Goal: Task Accomplishment & Management: Use online tool/utility

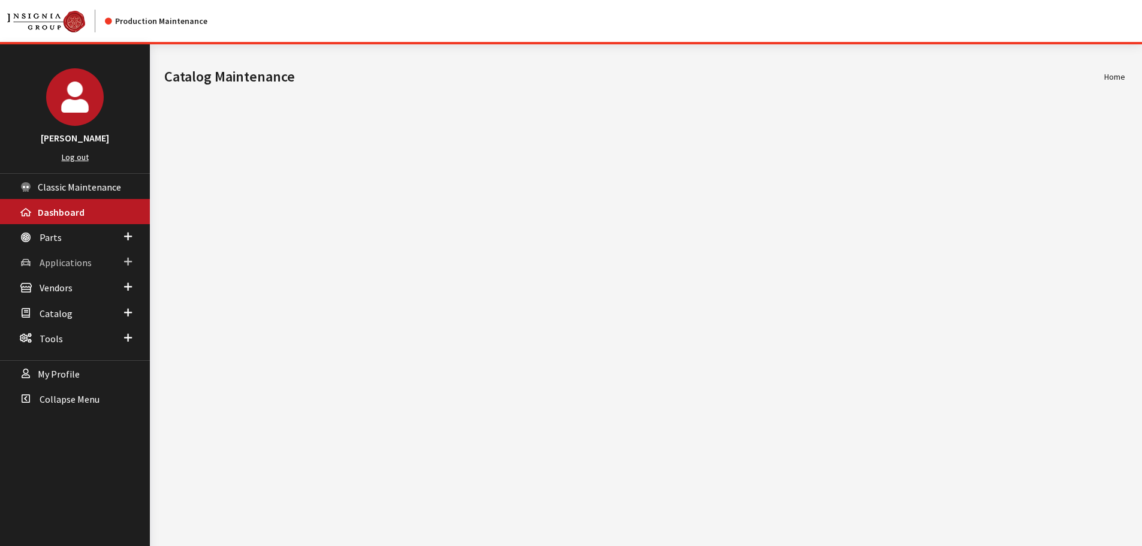
click at [66, 267] on span "Applications" at bounding box center [66, 263] width 52 height 12
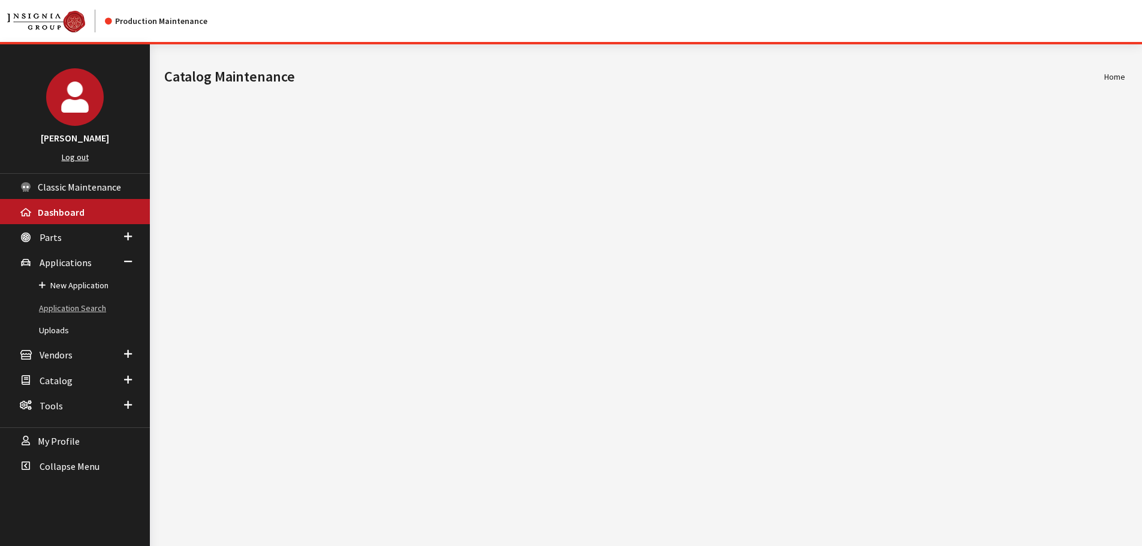
click at [68, 309] on link "Application Search" at bounding box center [75, 308] width 150 height 22
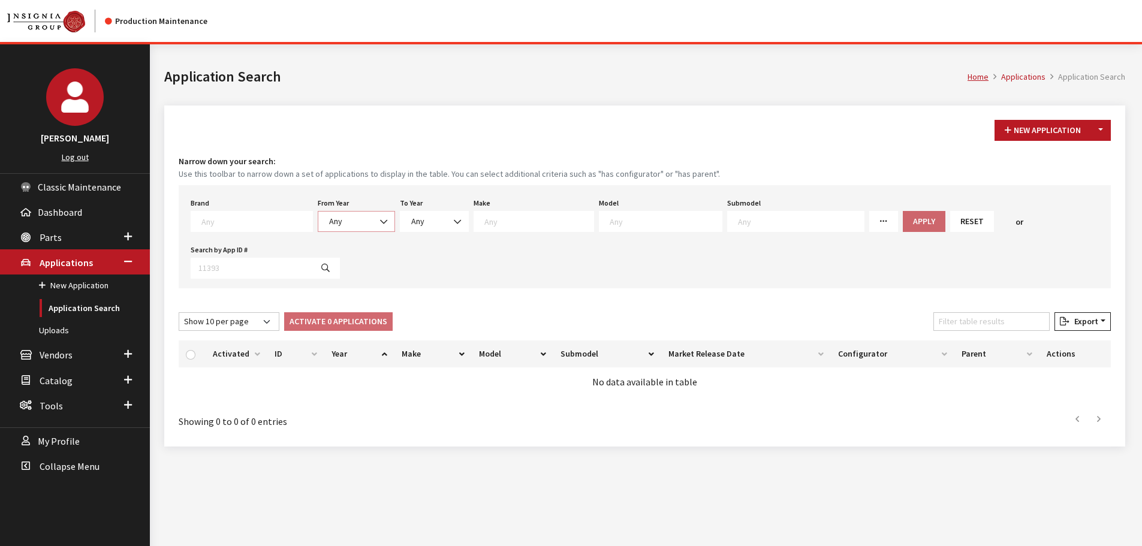
click at [336, 221] on span "Any" at bounding box center [357, 221] width 62 height 13
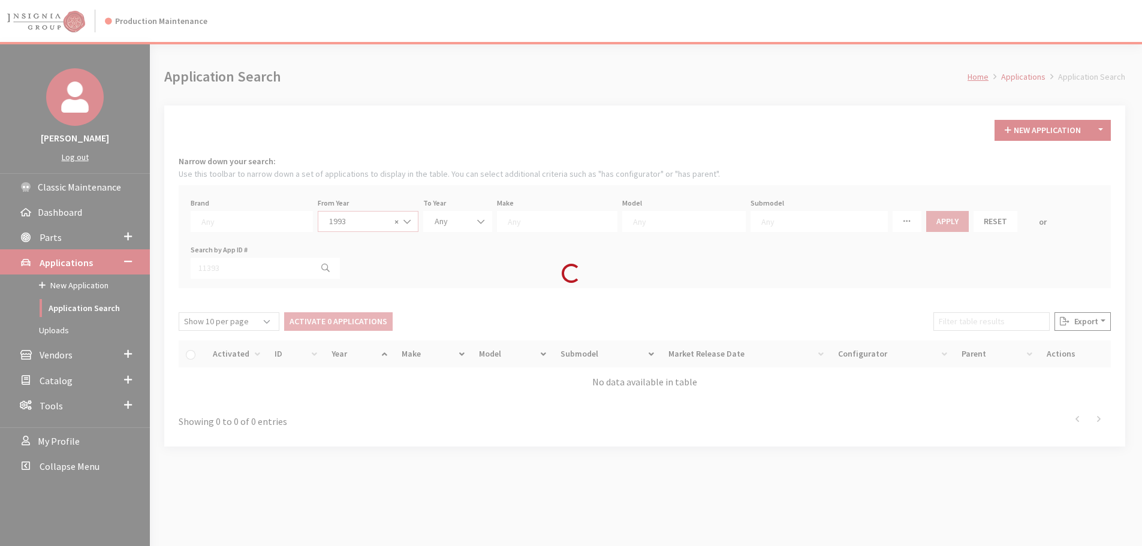
select select "1993"
select select
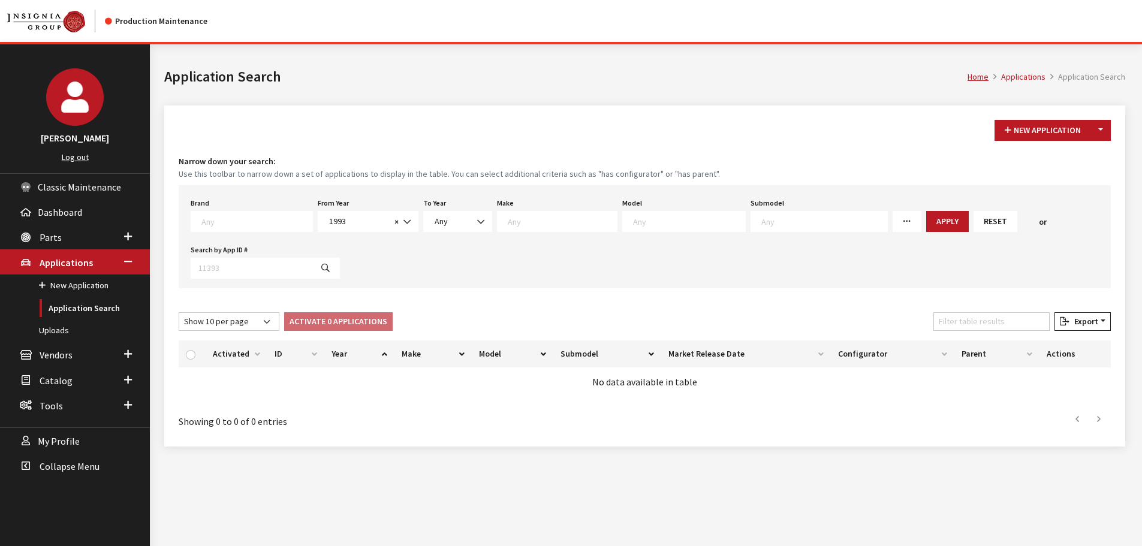
click at [566, 228] on span at bounding box center [557, 221] width 121 height 21
type textarea "cad"
select select "2"
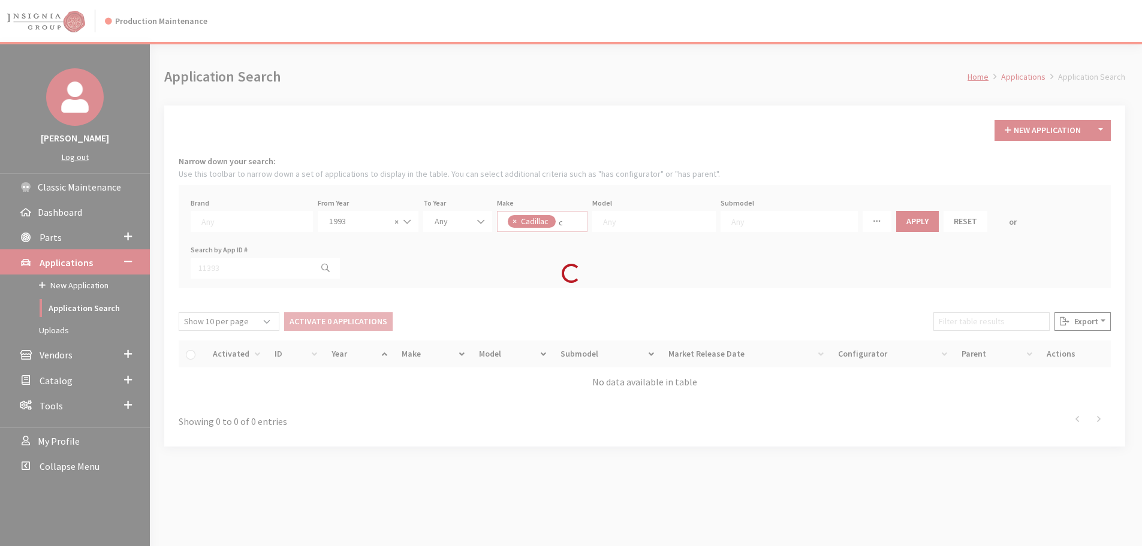
select select
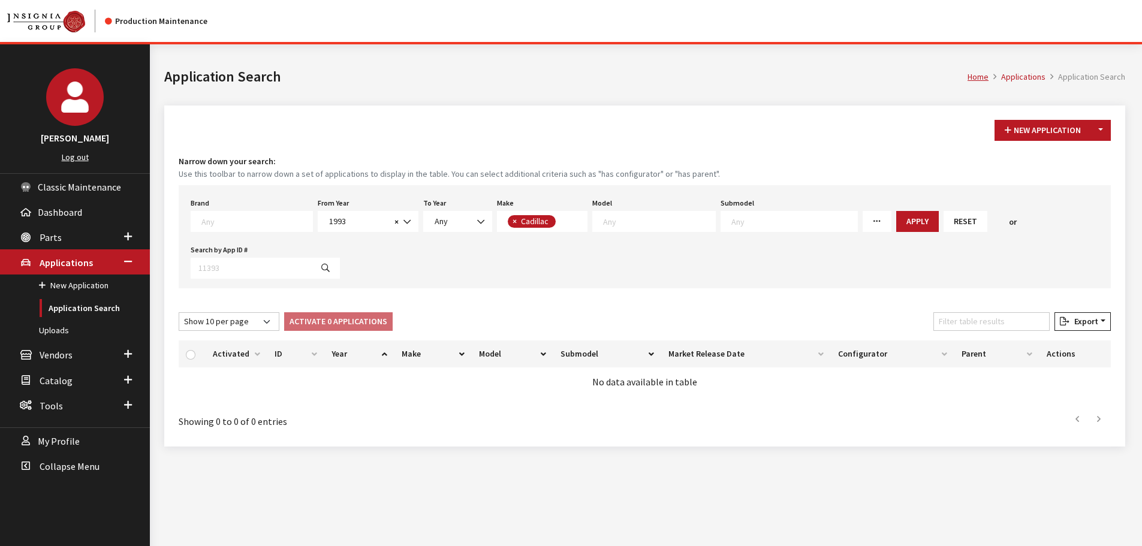
click at [559, 221] on textarea "Search" at bounding box center [562, 222] width 7 height 11
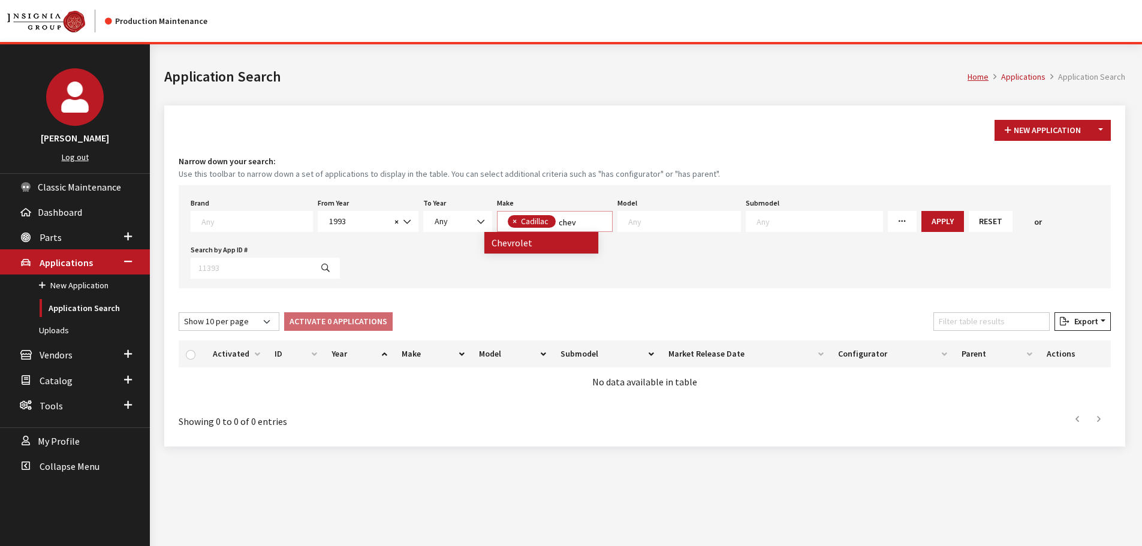
type textarea "chev"
select select
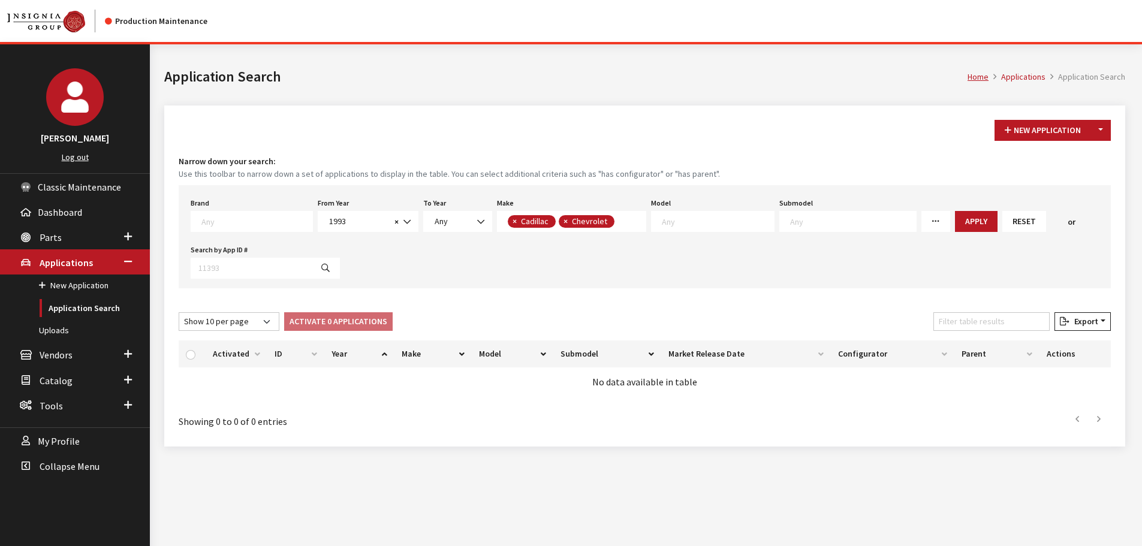
click at [617, 224] on span "× Cadillac × Chevrolet" at bounding box center [571, 221] width 149 height 21
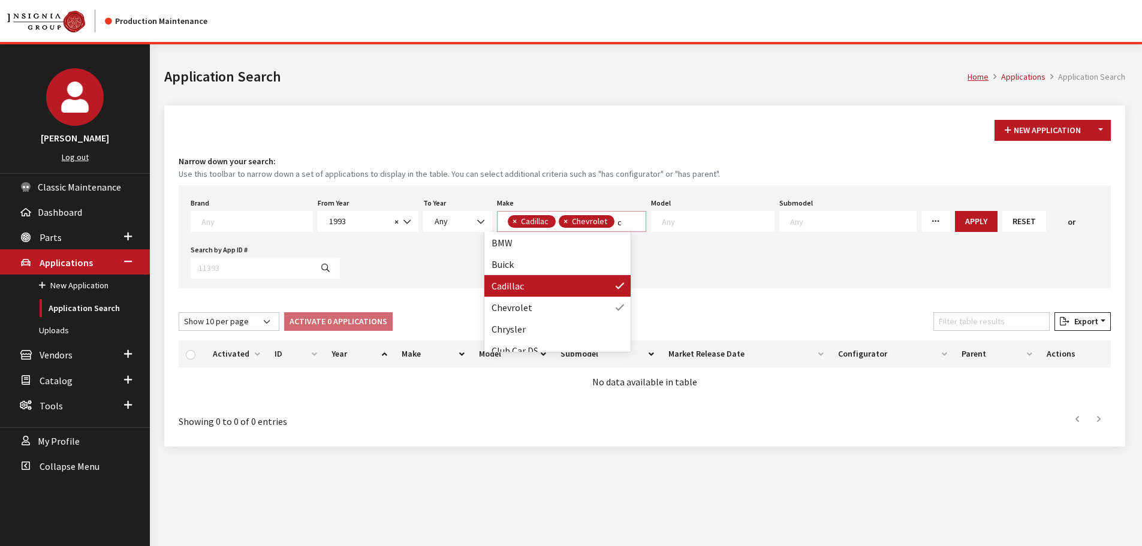
scroll to position [0, 0]
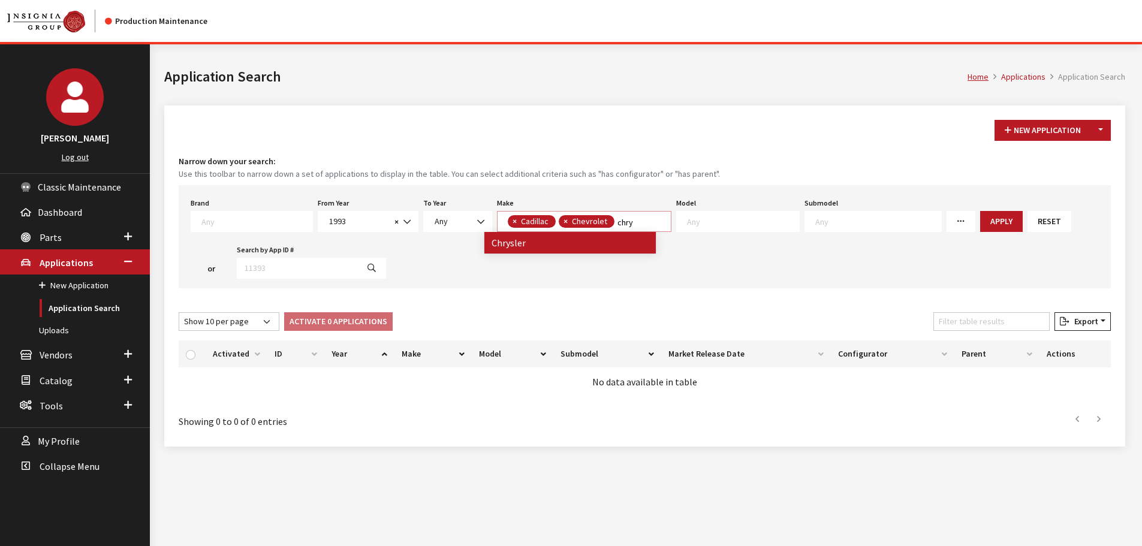
type textarea "chry"
select select
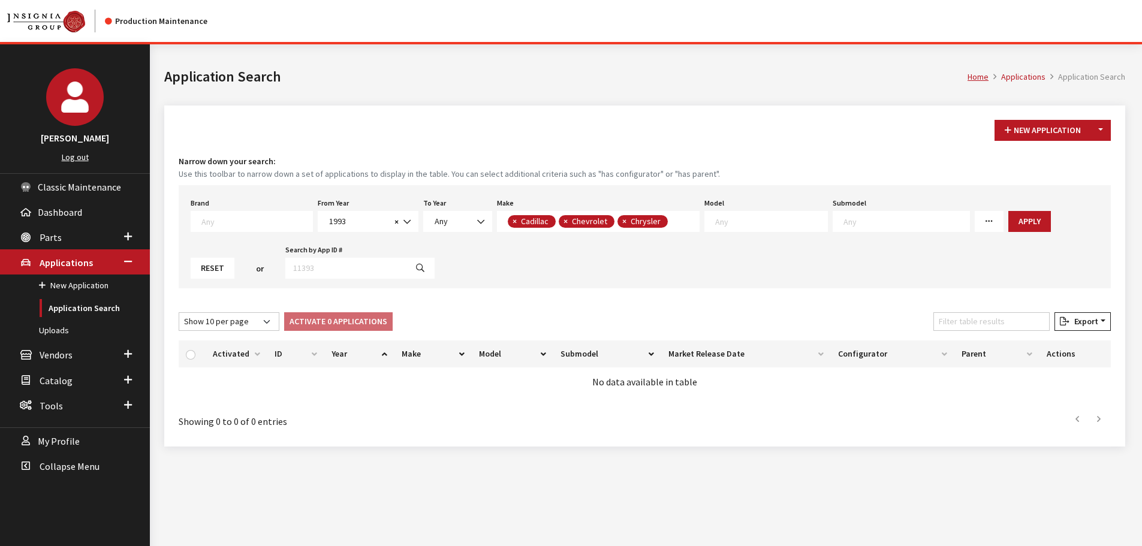
click at [667, 225] on span "× Cadillac × Chevrolet × Chrysler" at bounding box center [598, 221] width 203 height 21
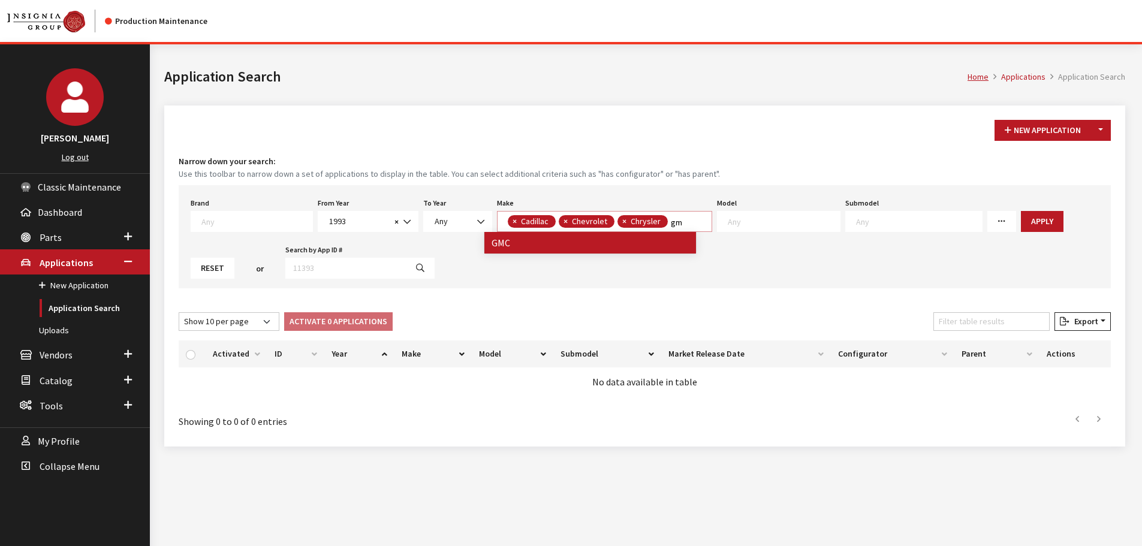
type textarea "gm"
select select
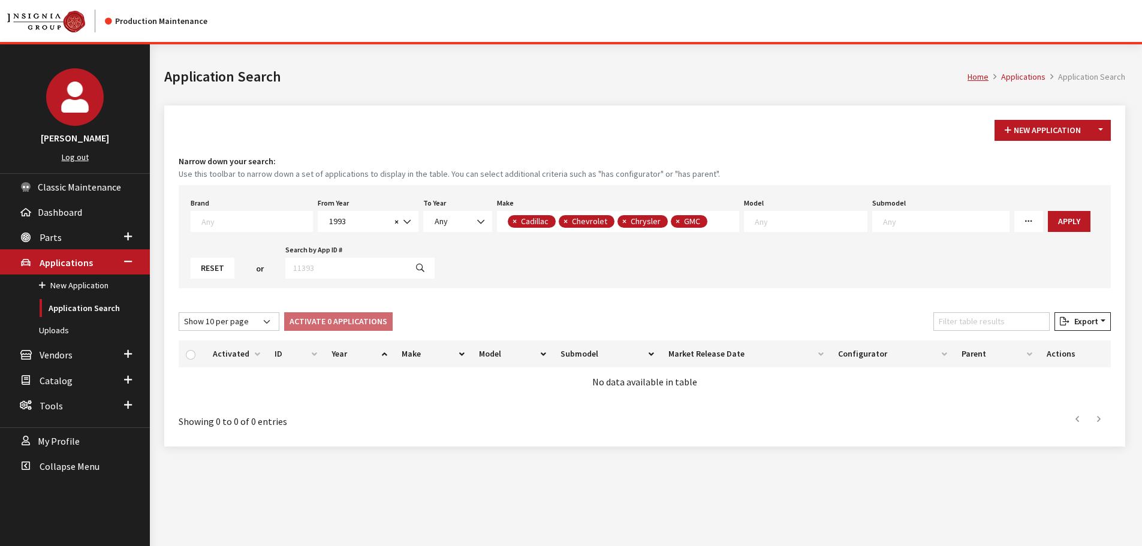
click at [711, 222] on textarea "Search" at bounding box center [714, 222] width 7 height 11
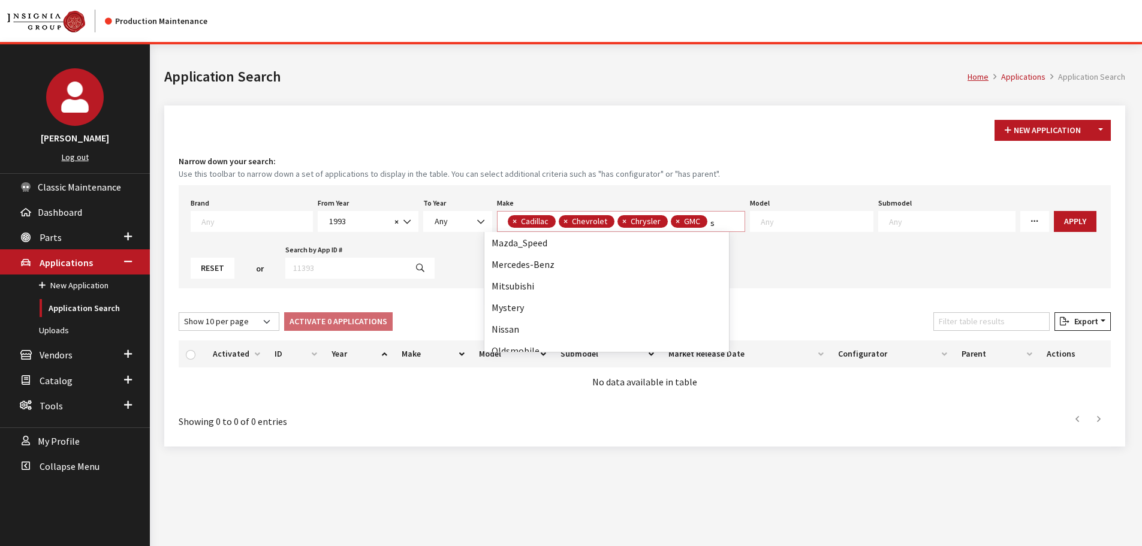
scroll to position [1, 0]
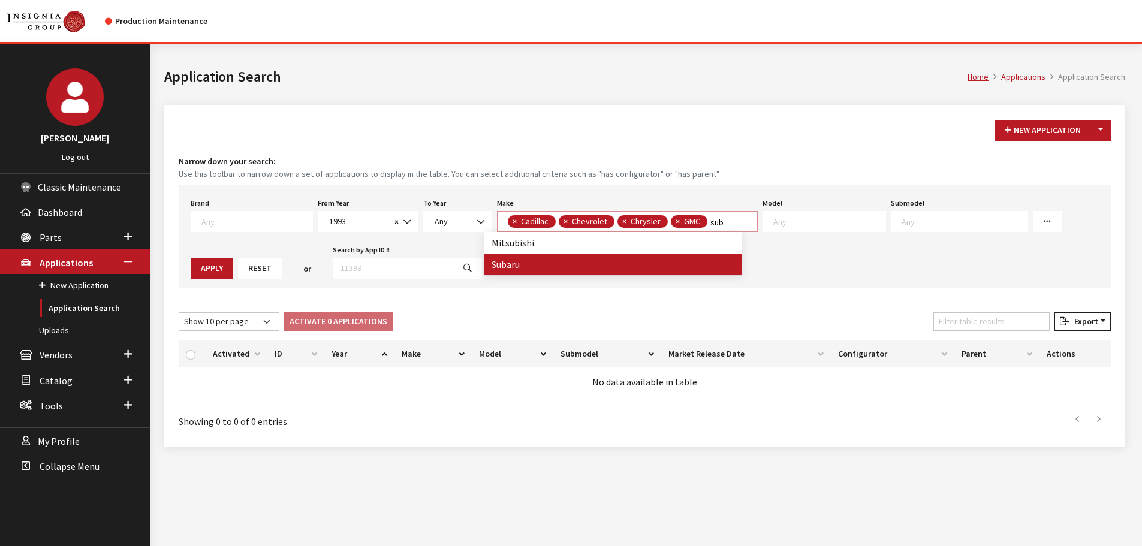
type textarea "sub"
select select
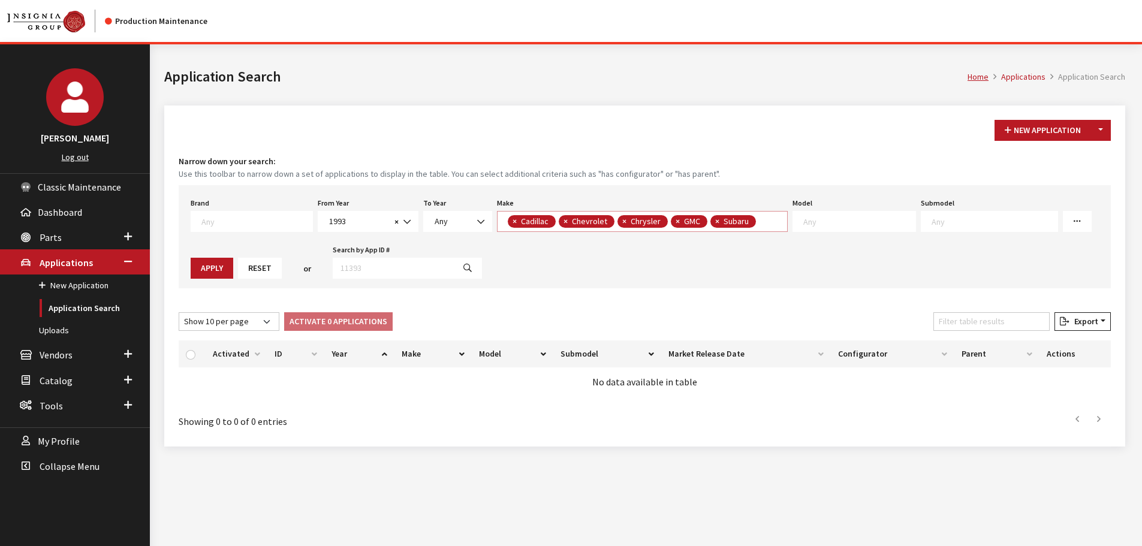
click at [758, 220] on span "× Cadillac × Chevrolet × Chrysler × GMC × Subaru" at bounding box center [642, 221] width 291 height 21
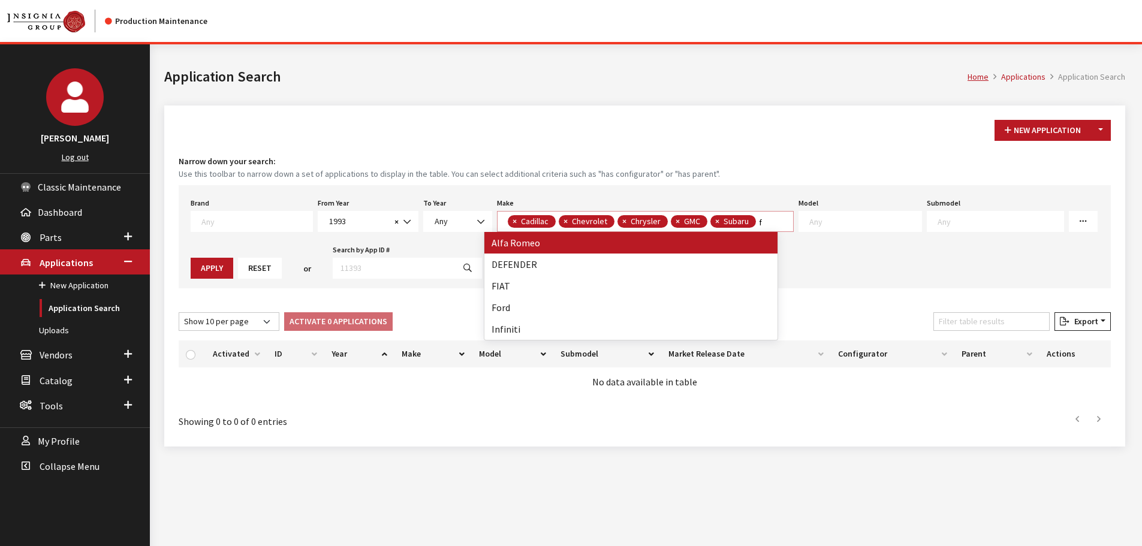
scroll to position [0, 0]
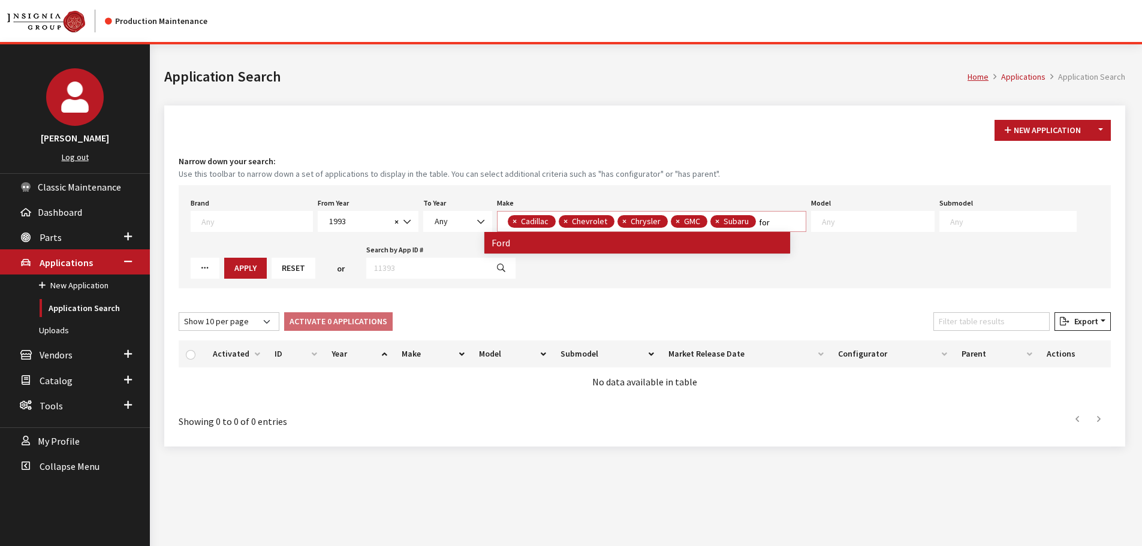
type textarea "for"
select select
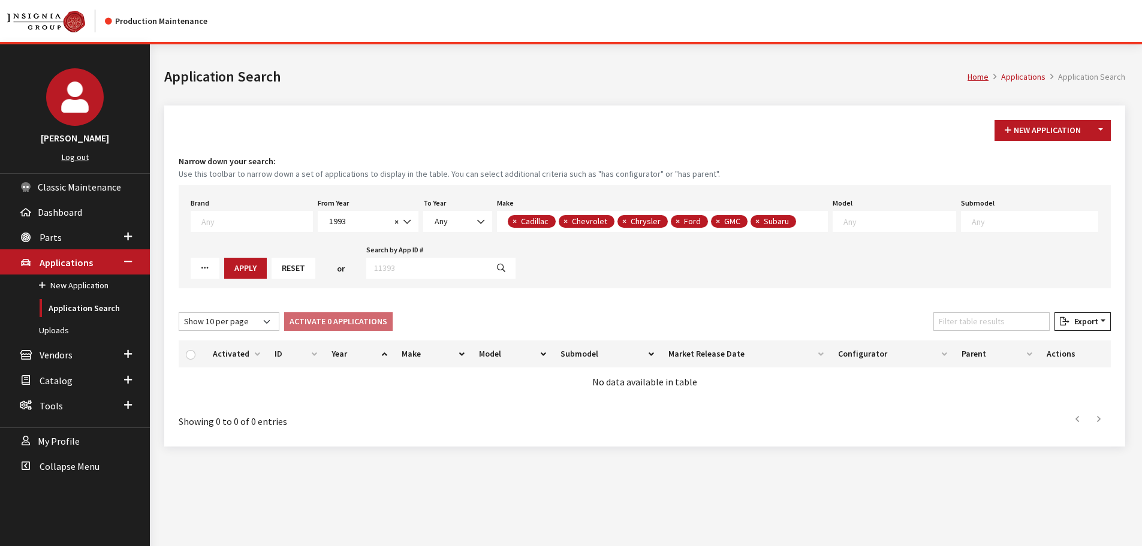
click at [799, 222] on span "× Cadillac × Chevrolet × Chrysler × Ford × GMC × Subaru" at bounding box center [662, 221] width 331 height 21
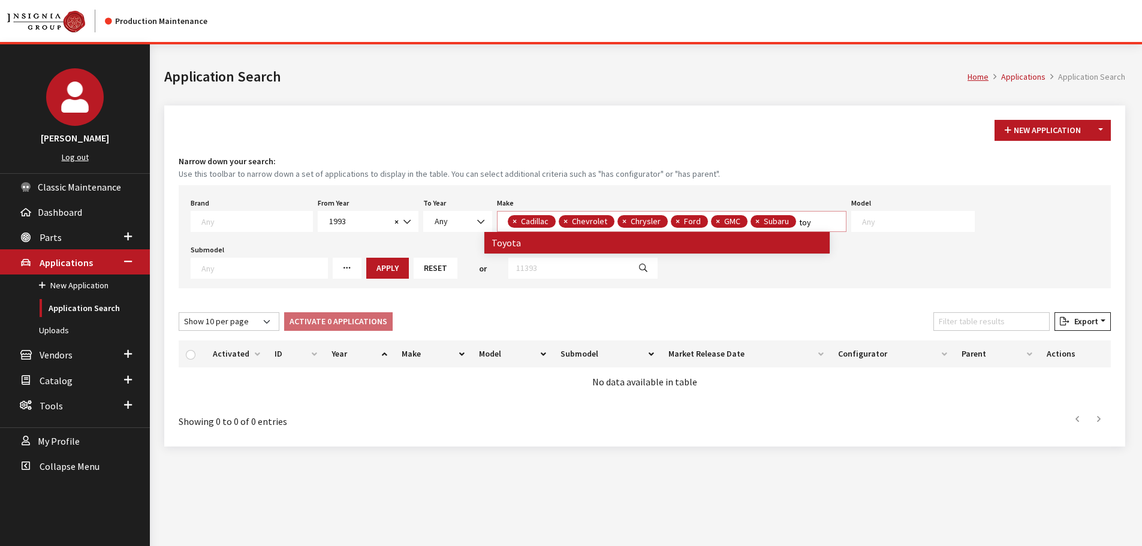
type textarea "toy"
select select
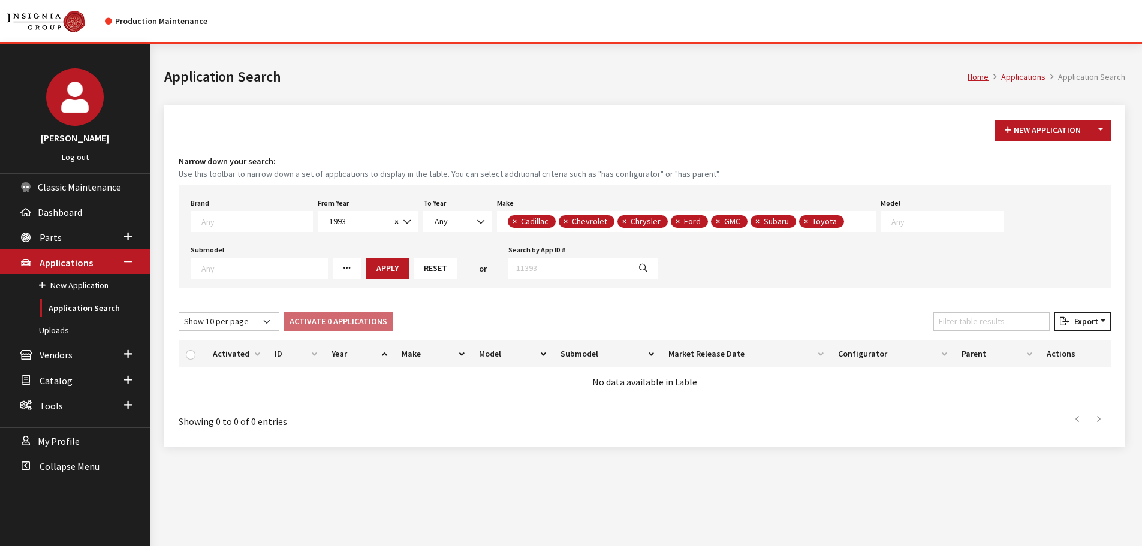
click at [844, 222] on span "× Cadillac × Chevrolet × Chrysler × Ford × GMC × Subaru × Toyota" at bounding box center [686, 221] width 379 height 21
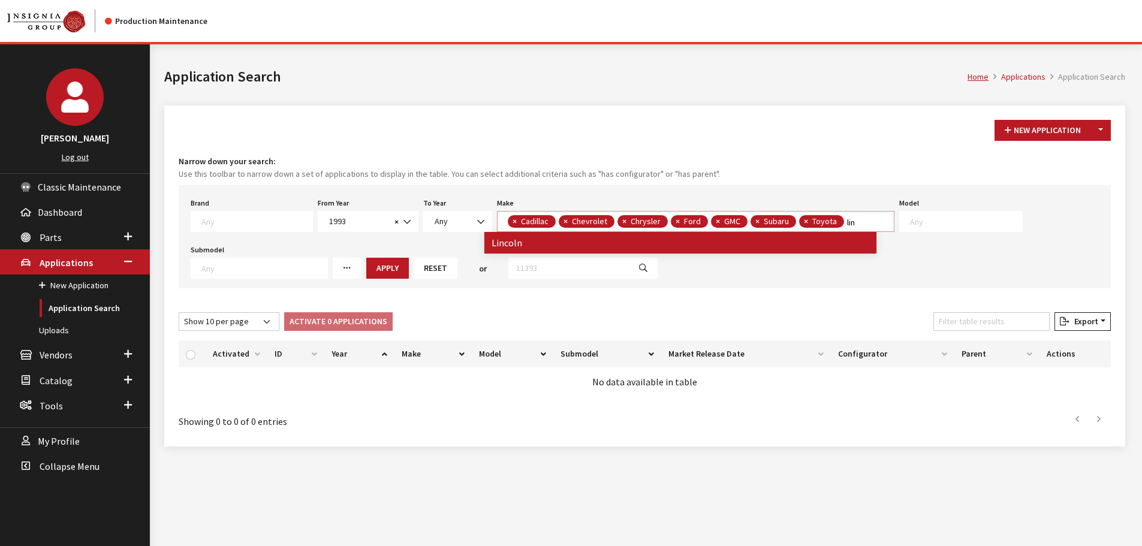
type textarea "lin"
select select
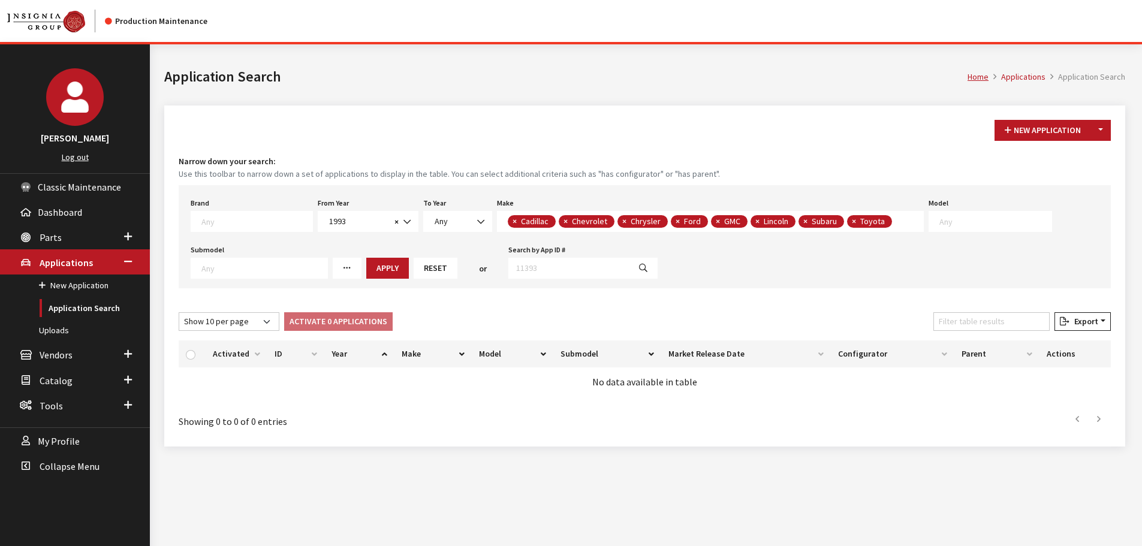
click at [898, 221] on span "× Cadillac × Chevrolet × Chrysler × Ford × GMC × Lincoln × Subaru × Toyota" at bounding box center [710, 221] width 427 height 21
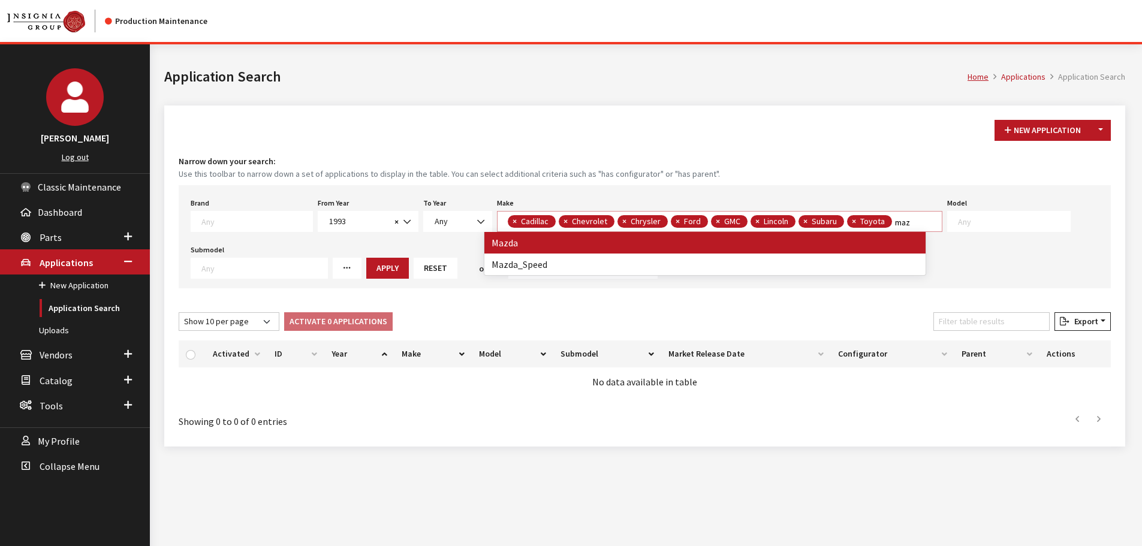
type textarea "maz"
select select
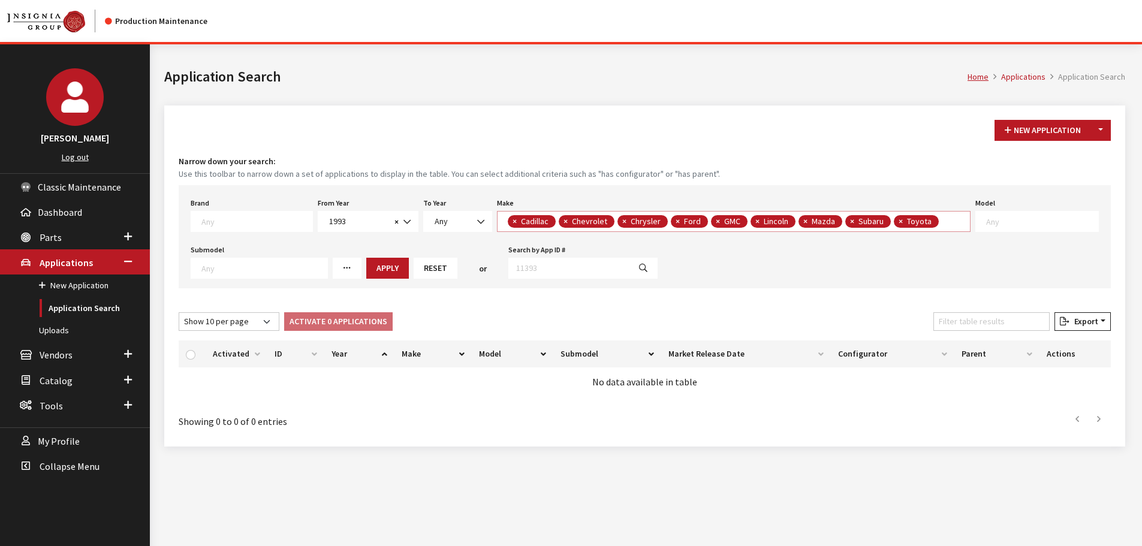
click at [942, 226] on textarea "Search" at bounding box center [945, 222] width 7 height 11
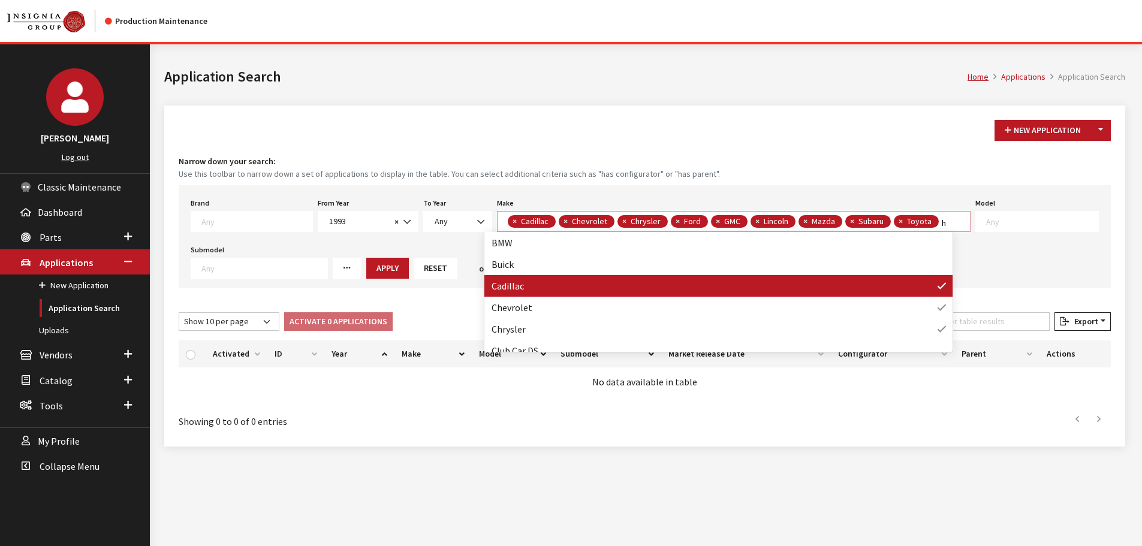
scroll to position [1, 0]
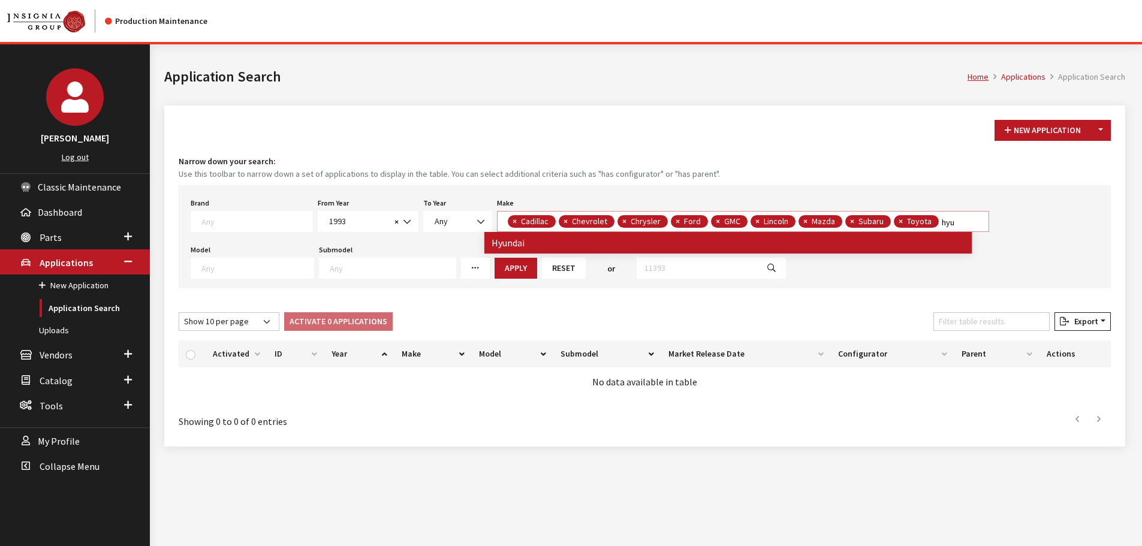
type textarea "hyu"
select select
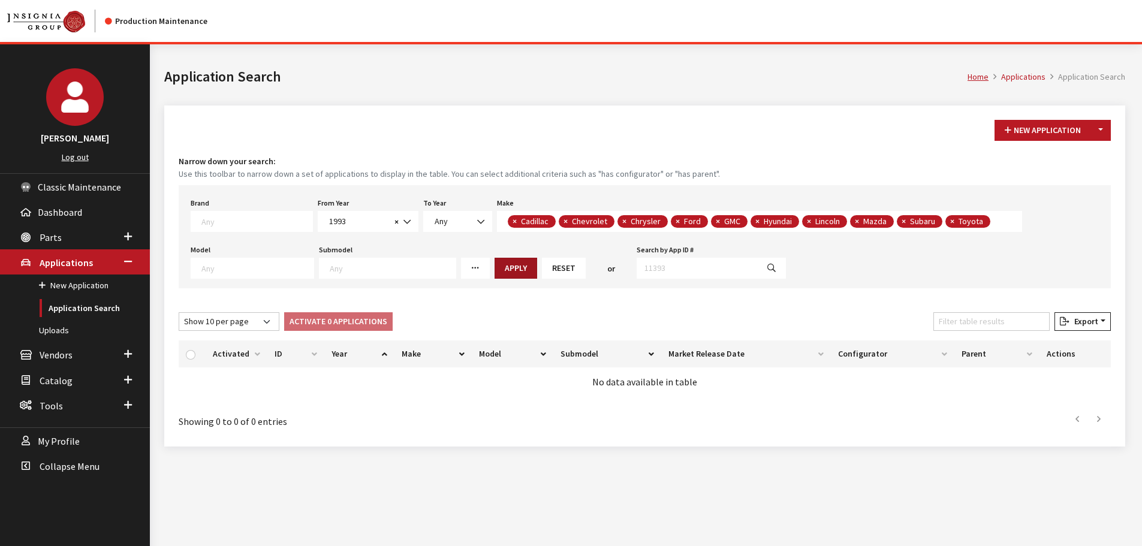
click at [495, 271] on button "Apply" at bounding box center [516, 268] width 43 height 21
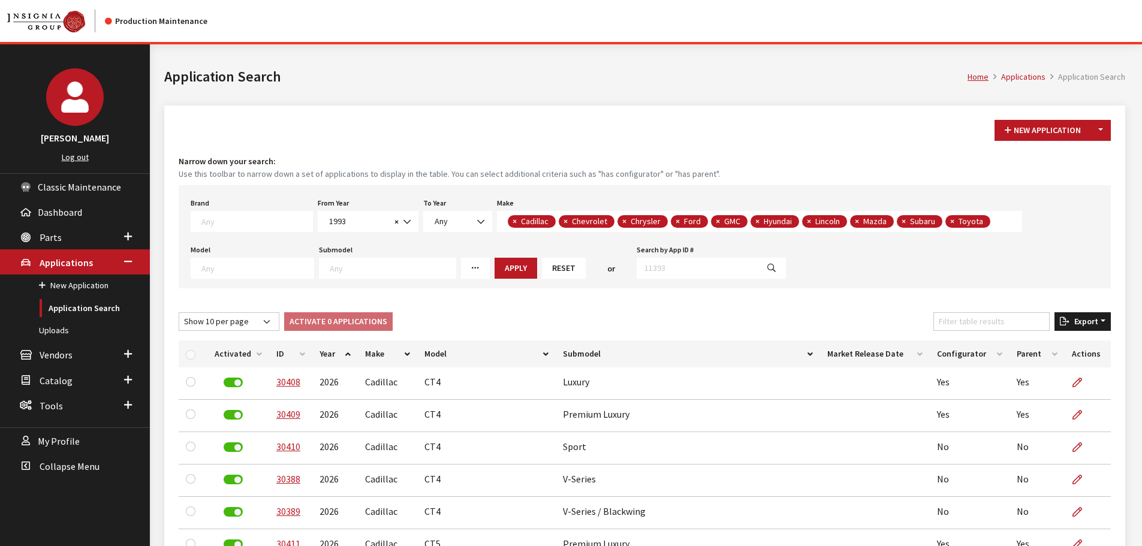
click at [1093, 327] on button "Export" at bounding box center [1083, 321] width 56 height 19
click at [1072, 344] on button "Excel" at bounding box center [1063, 345] width 86 height 17
click at [546, 267] on button "Reset" at bounding box center [564, 268] width 44 height 21
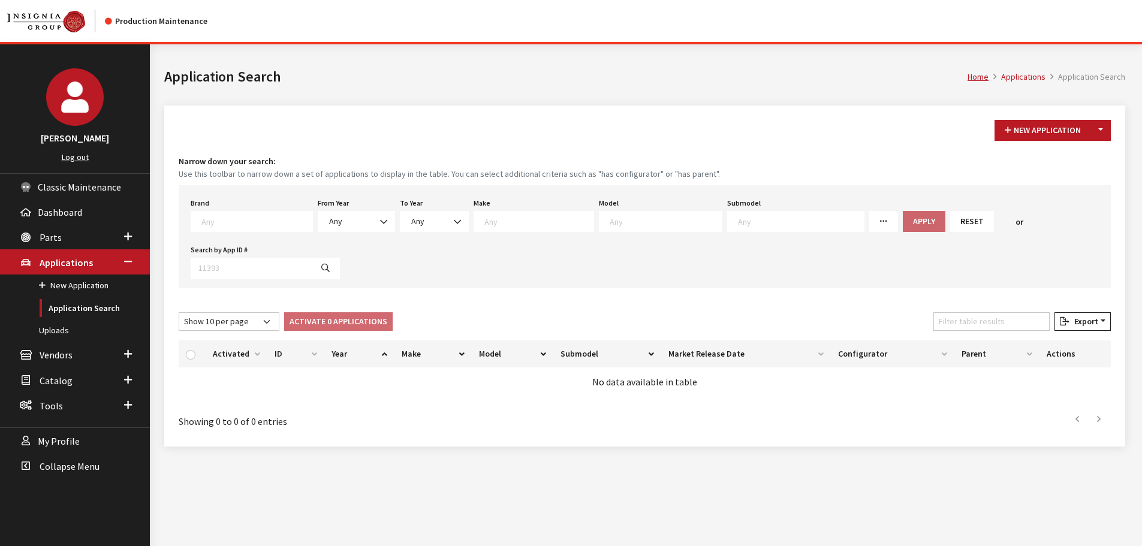
click at [670, 466] on div "Modal title Cancel Yes OK Modal title OK Modal title Cancel Apply Copy From Exi…" at bounding box center [645, 317] width 990 height 546
